Goal: Task Accomplishment & Management: Manage account settings

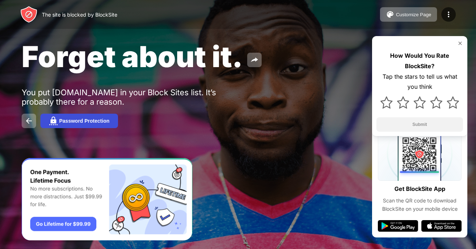
click at [76, 120] on div "Password Protection" at bounding box center [84, 121] width 50 height 6
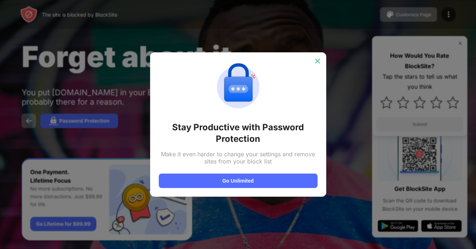
drag, startPoint x: 319, startPoint y: 56, endPoint x: 316, endPoint y: 59, distance: 3.8
click at [319, 57] on div at bounding box center [318, 61] width 12 height 12
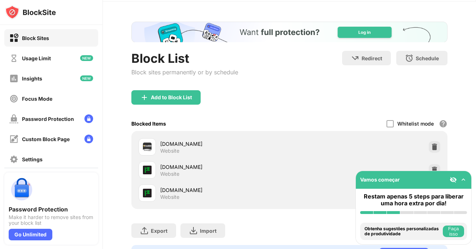
scroll to position [36, 0]
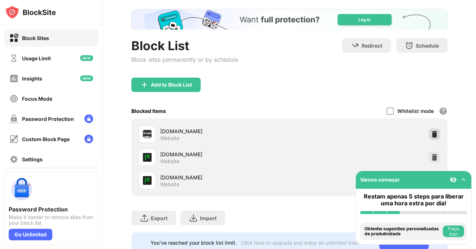
click at [431, 132] on img at bounding box center [434, 134] width 7 height 7
